Goal: Task Accomplishment & Management: Use online tool/utility

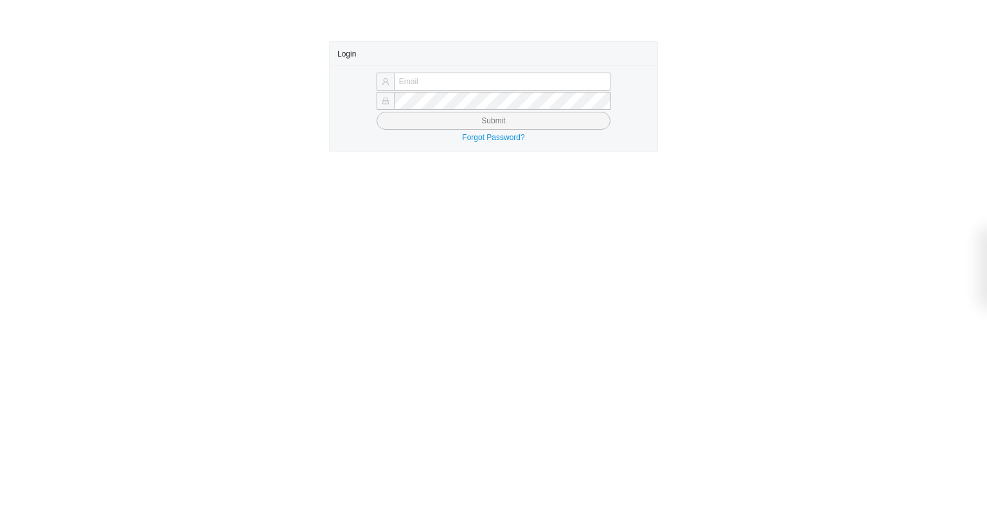
type input "[EMAIL_ADDRESS][DOMAIN_NAME]"
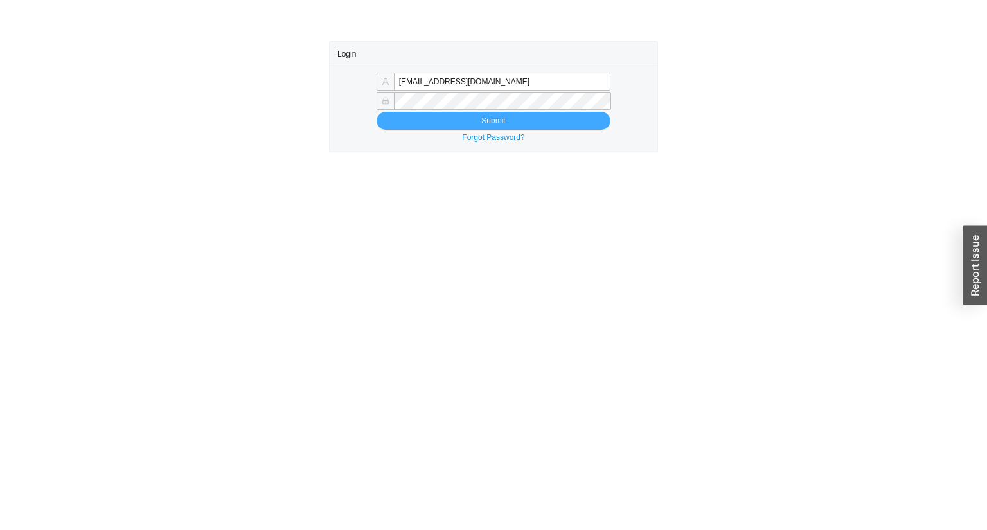
click at [467, 120] on button "Submit" at bounding box center [493, 121] width 234 height 18
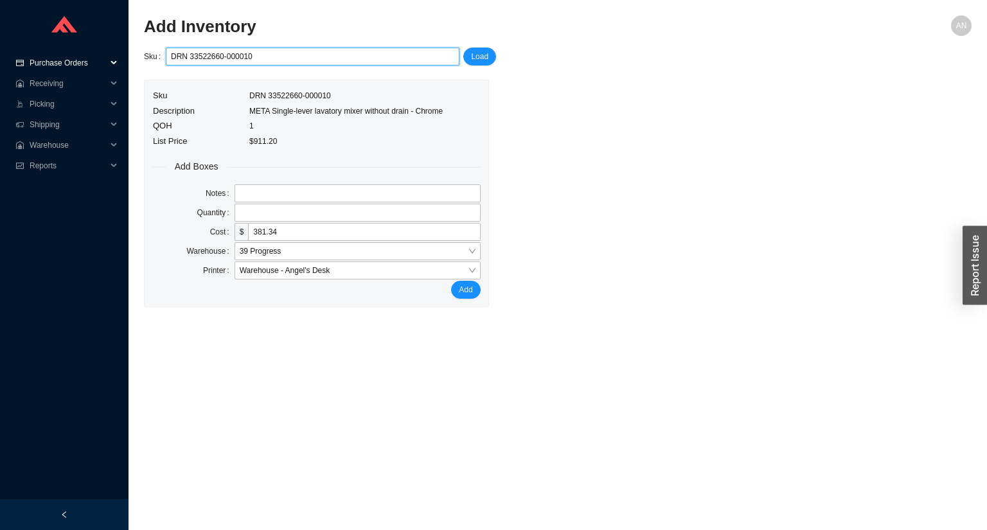
click at [57, 64] on span "Purchase Orders" at bounding box center [68, 63] width 77 height 21
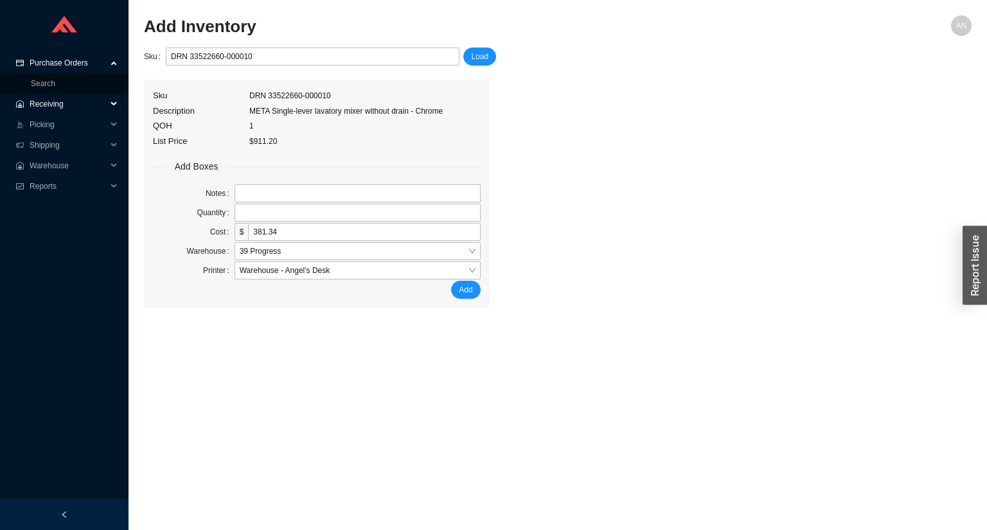
click at [51, 100] on span "Receiving" at bounding box center [68, 104] width 77 height 21
click at [51, 120] on link "Receiving" at bounding box center [48, 124] width 34 height 9
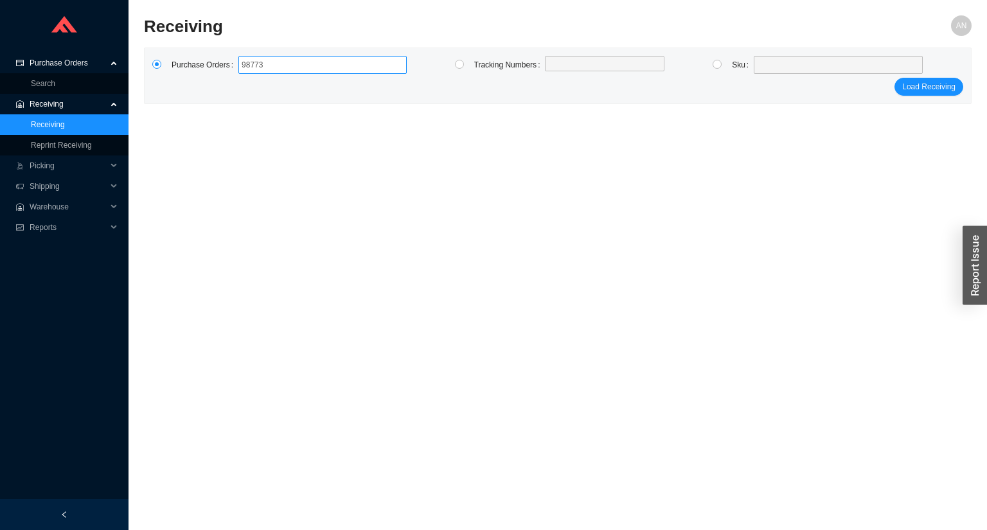
type input "987737"
click at [64, 62] on span "Purchase Orders" at bounding box center [68, 63] width 77 height 21
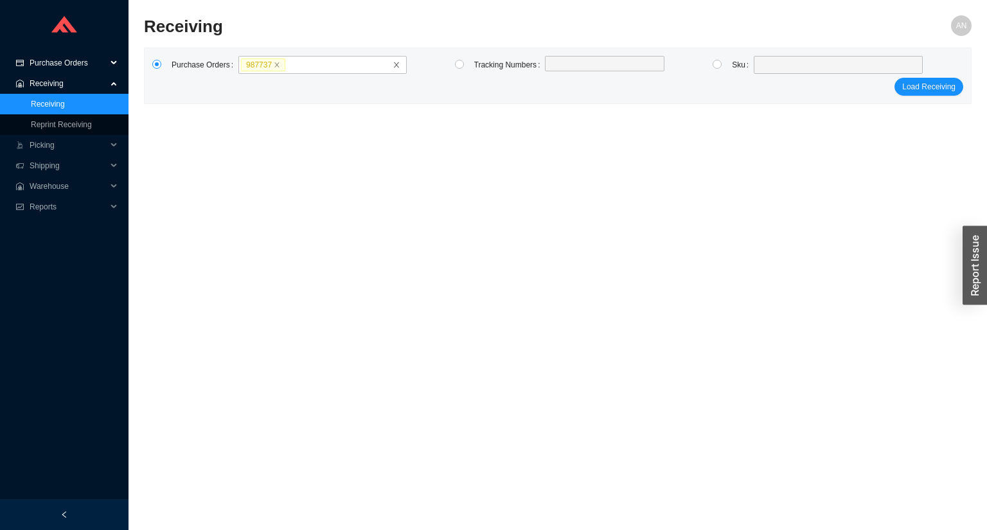
click at [63, 67] on span "Purchase Orders" at bounding box center [68, 63] width 77 height 21
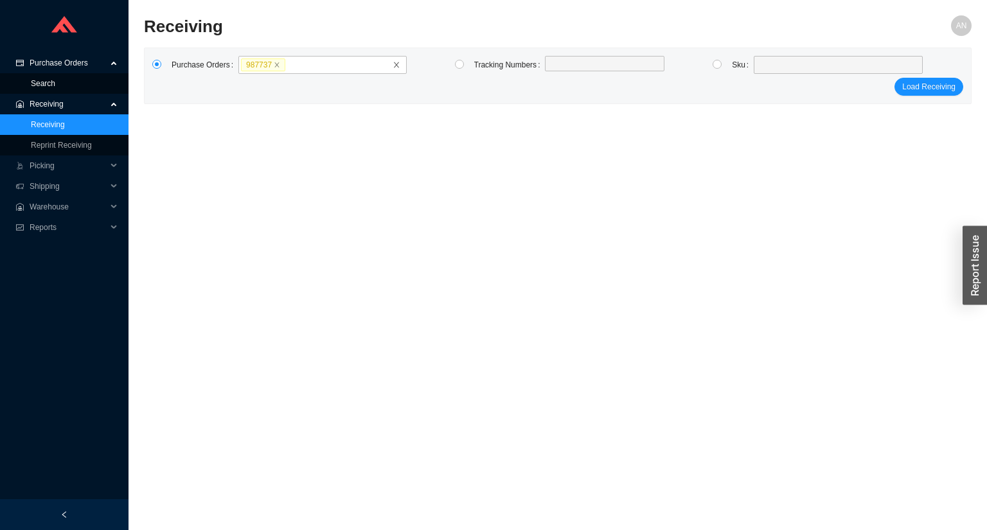
click at [55, 85] on link "Search" at bounding box center [43, 83] width 24 height 9
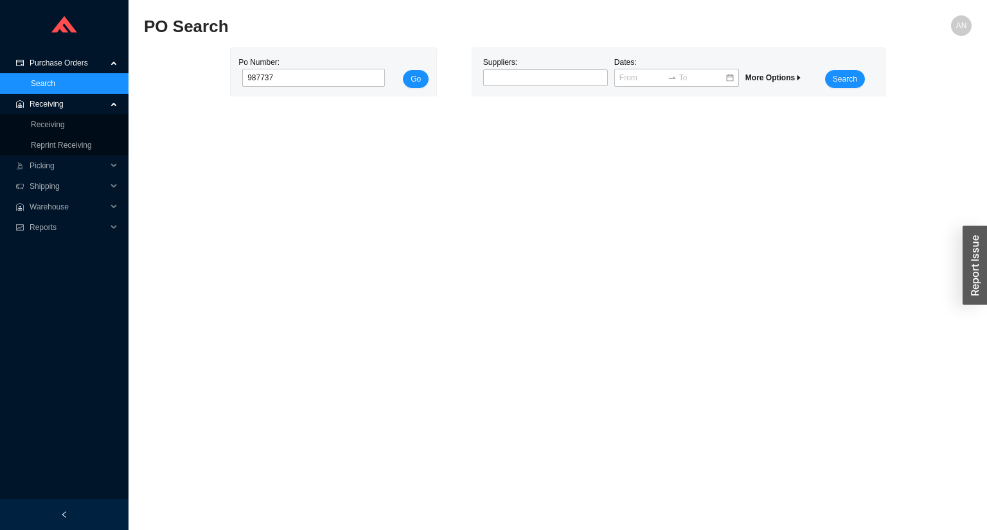
type input "987737"
click button "Go" at bounding box center [416, 79] width 26 height 18
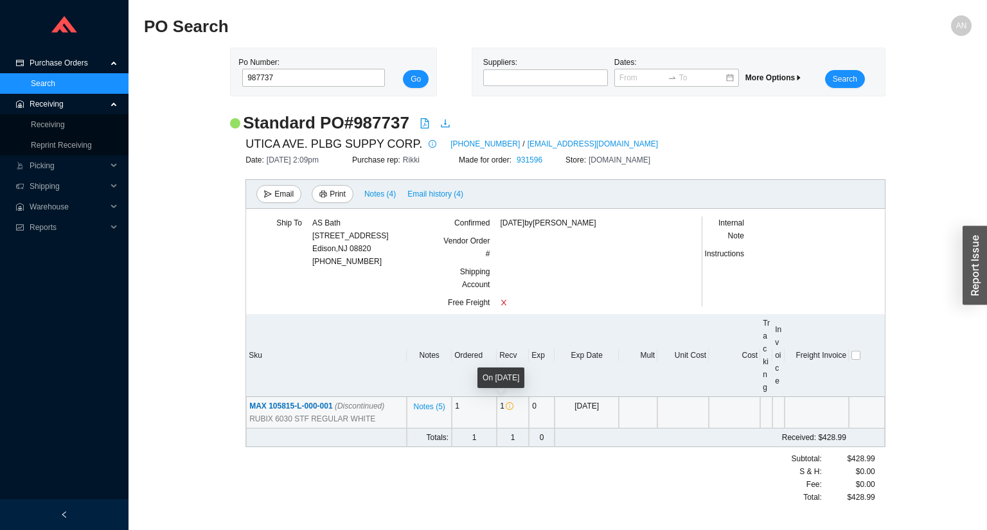
click at [508, 404] on icon "info-circle" at bounding box center [510, 406] width 8 height 8
click at [317, 407] on span "MAX 105815-L-000-001 (Discontinued)" at bounding box center [316, 405] width 135 height 9
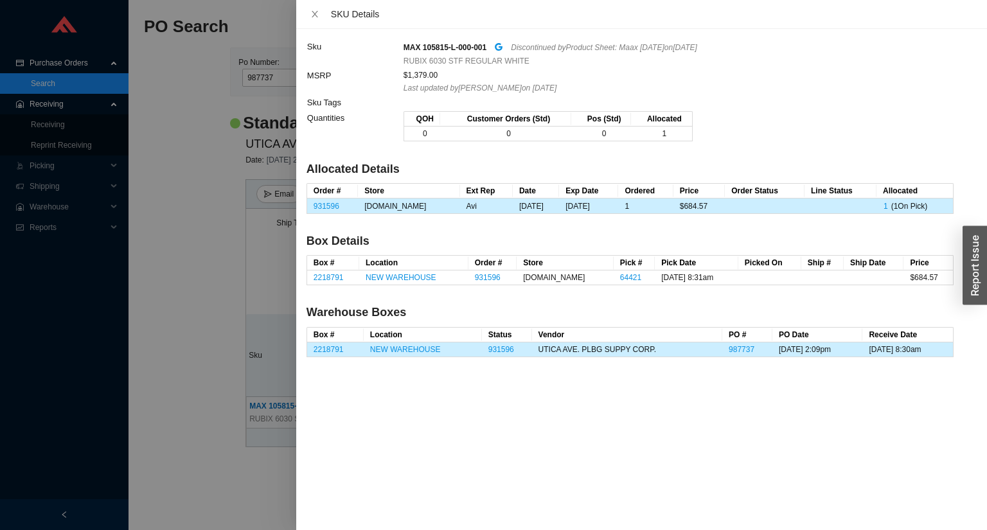
click at [51, 121] on div at bounding box center [493, 265] width 987 height 530
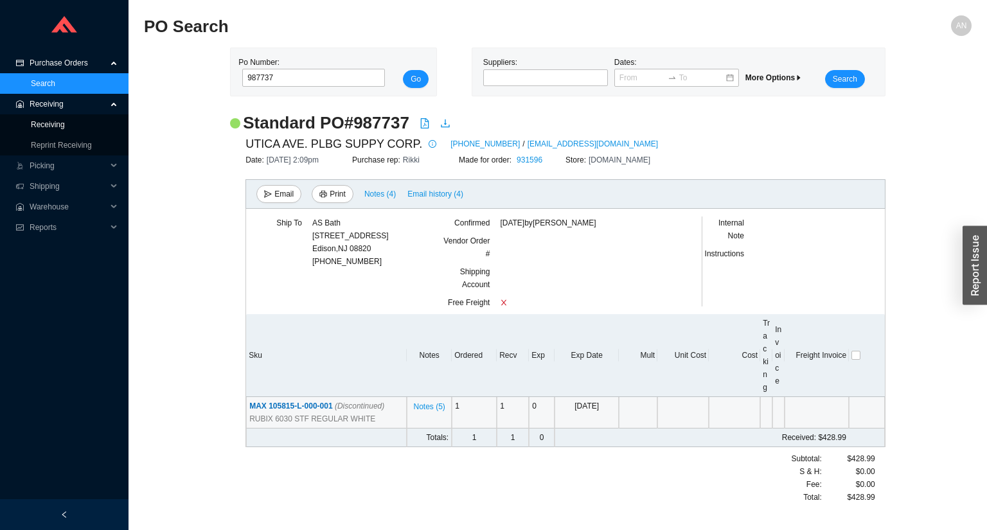
click at [48, 128] on link "Receiving" at bounding box center [48, 124] width 34 height 9
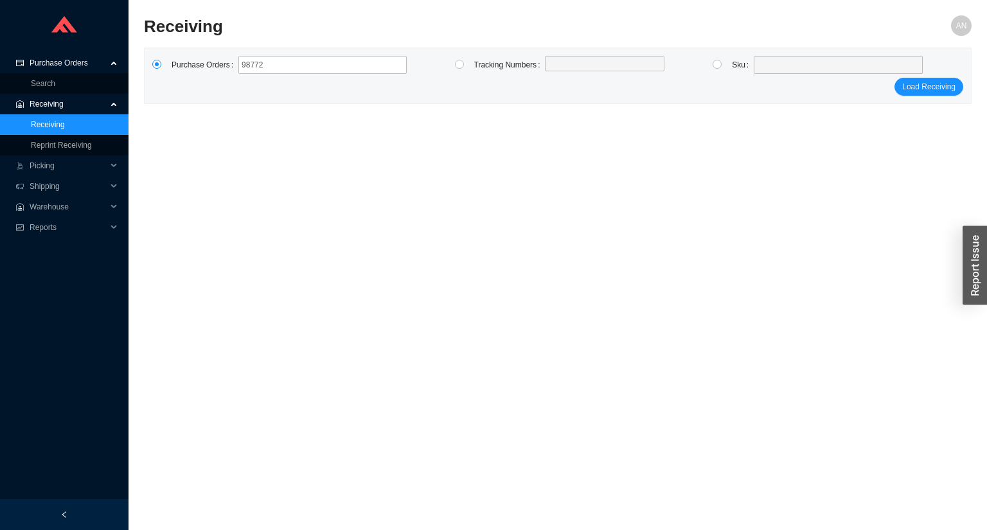
type input "987722"
click button "Load Receiving" at bounding box center [928, 87] width 69 height 18
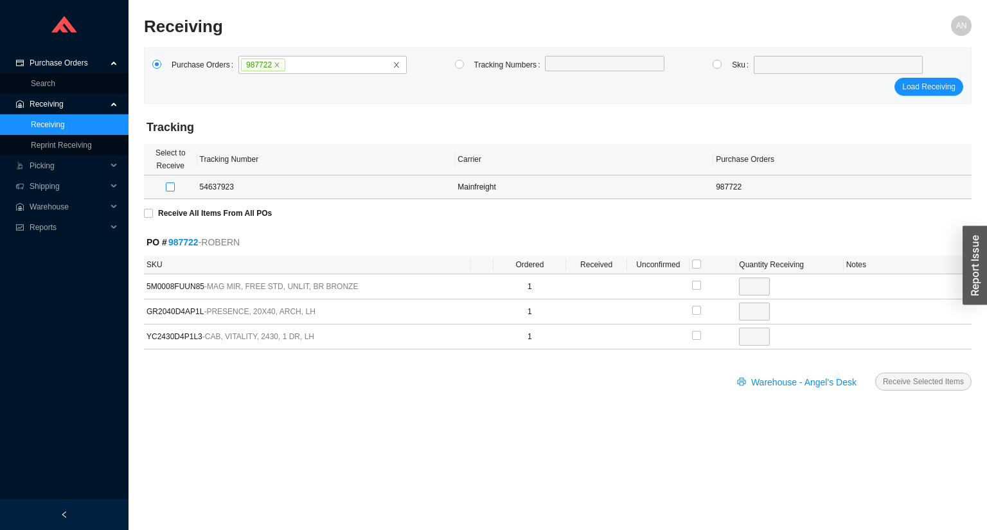
click at [169, 185] on input "checkbox" at bounding box center [170, 186] width 9 height 9
checkbox input "true"
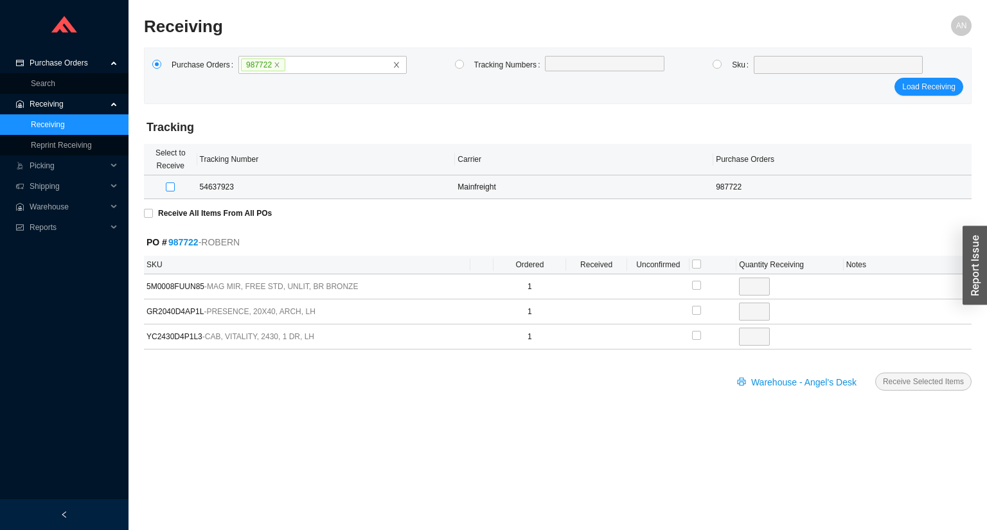
type input "1"
checkbox input "true"
type input "1"
checkbox input "true"
type input "1"
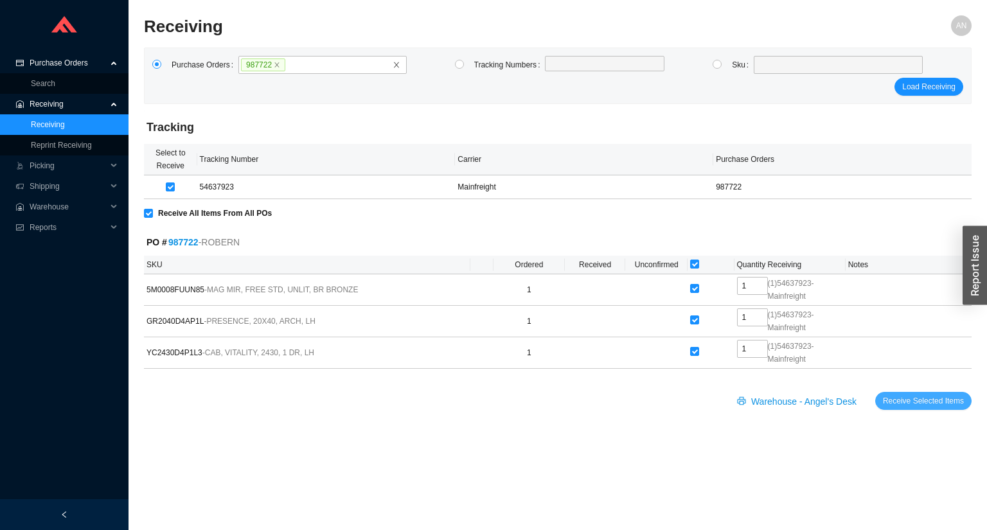
click at [897, 399] on span "Receive Selected Items" at bounding box center [923, 400] width 81 height 13
